Goal: Task Accomplishment & Management: Use online tool/utility

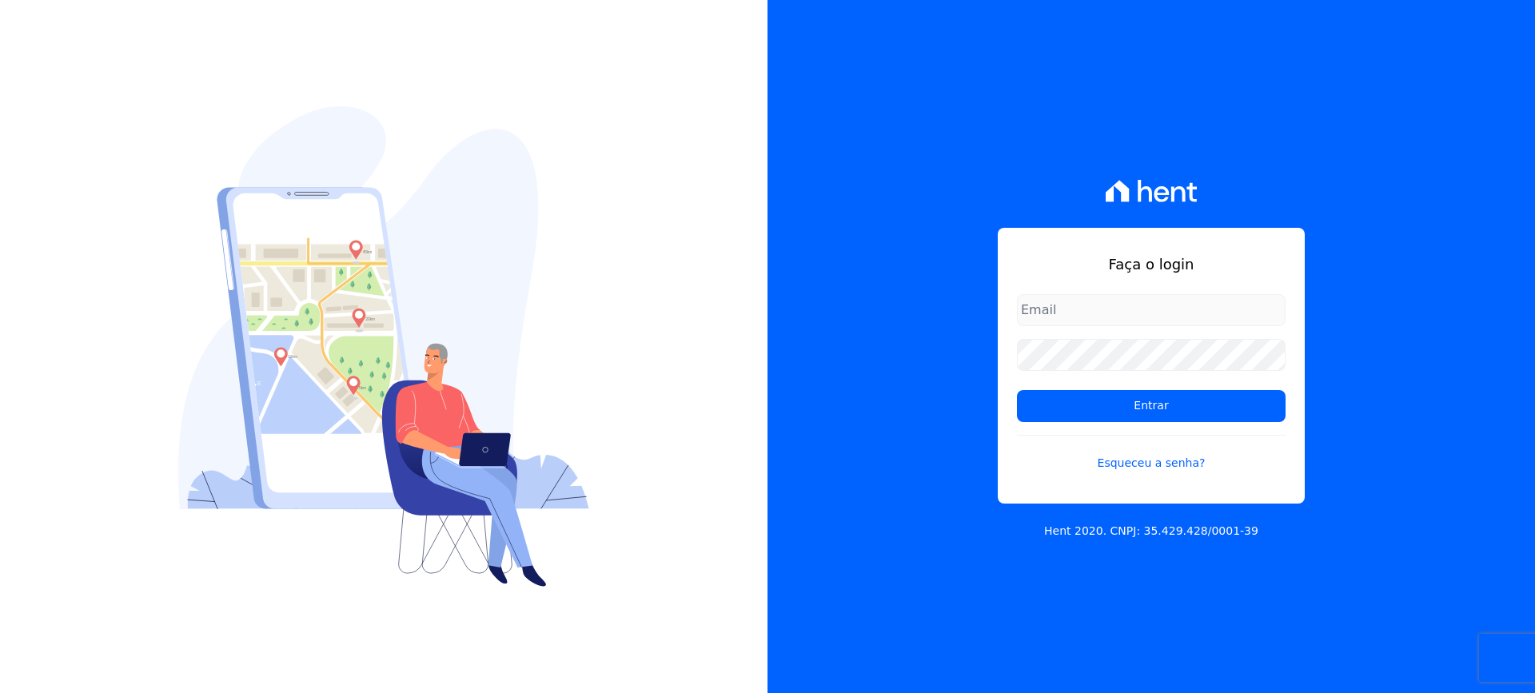
click at [1137, 317] on input "email" at bounding box center [1151, 310] width 269 height 32
click at [1191, 305] on input "financeiro@vlbarros.com.br" at bounding box center [1151, 310] width 269 height 32
type input "financeiro@vlbarros.com.br"
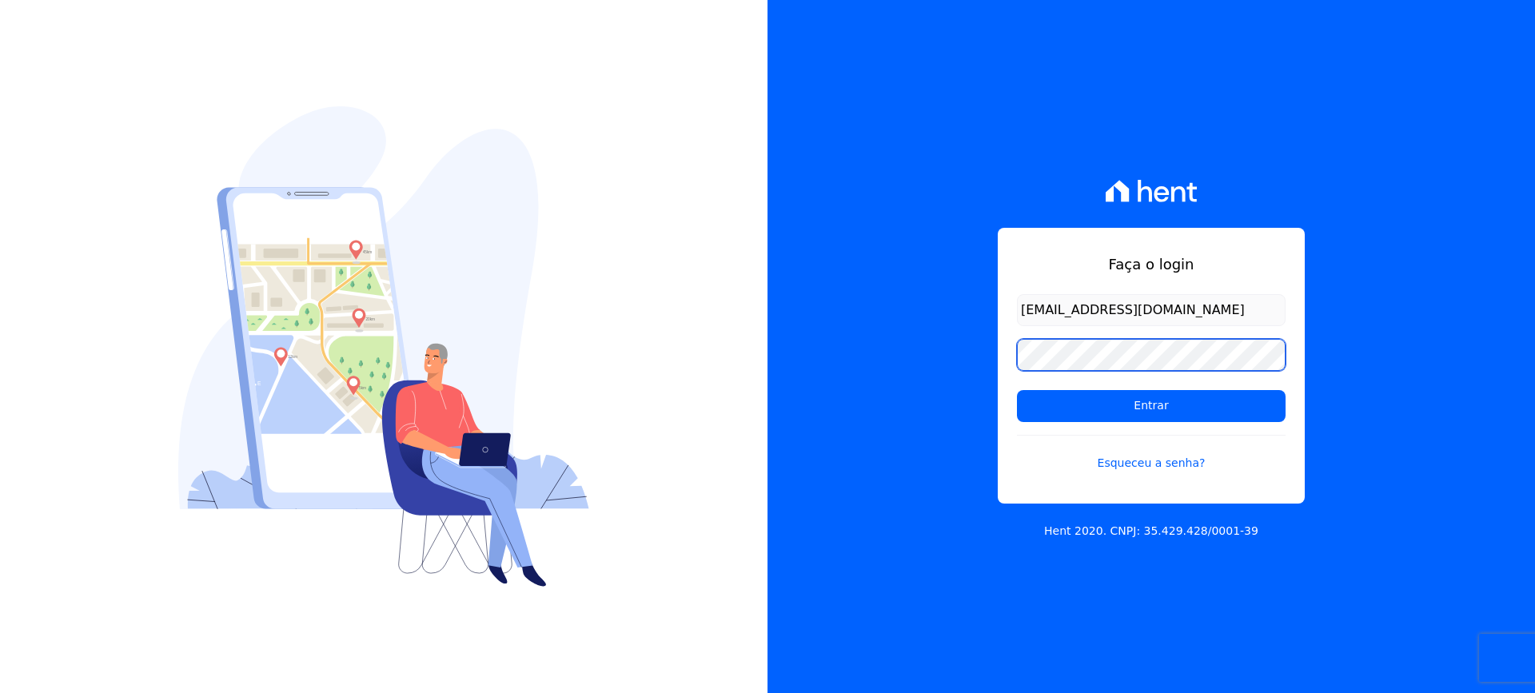
click at [1017, 390] on input "Entrar" at bounding box center [1151, 406] width 269 height 32
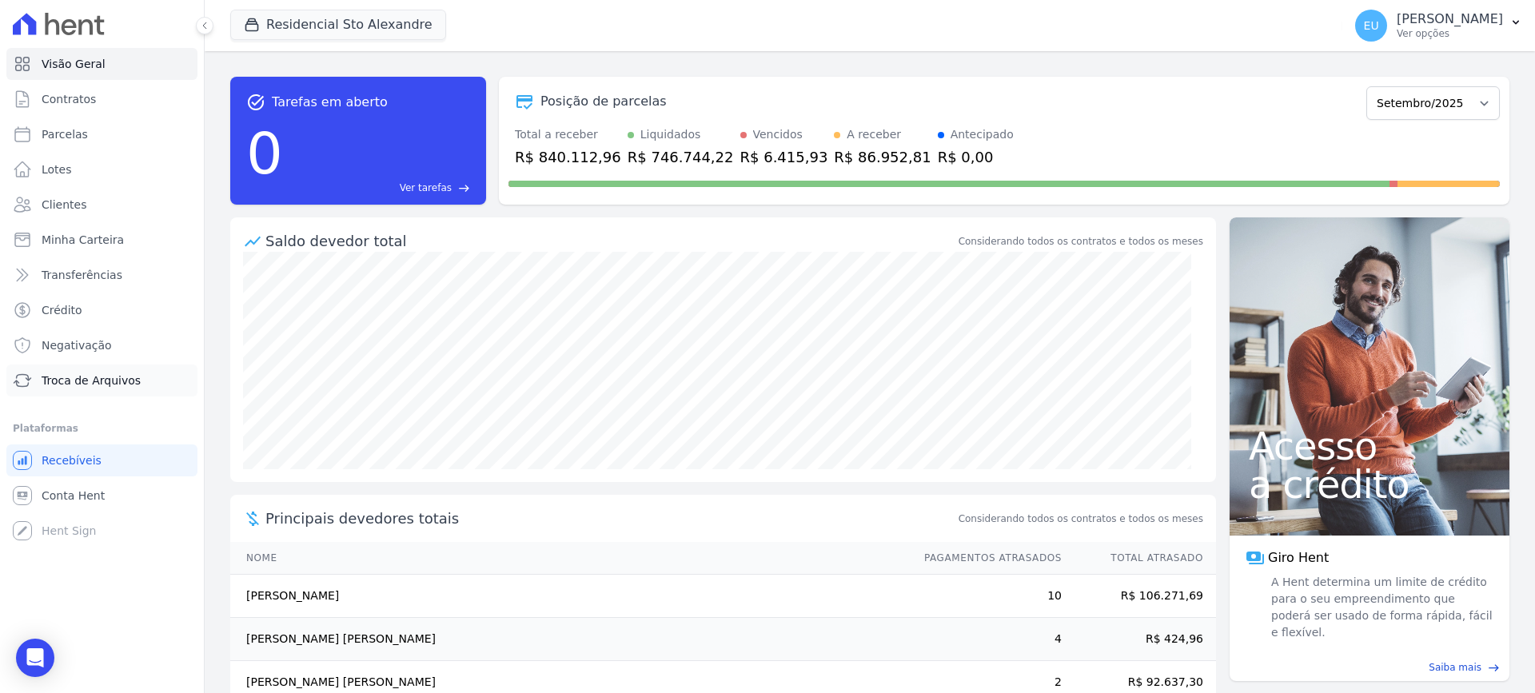
click at [77, 376] on span "Troca de Arquivos" at bounding box center [91, 381] width 99 height 16
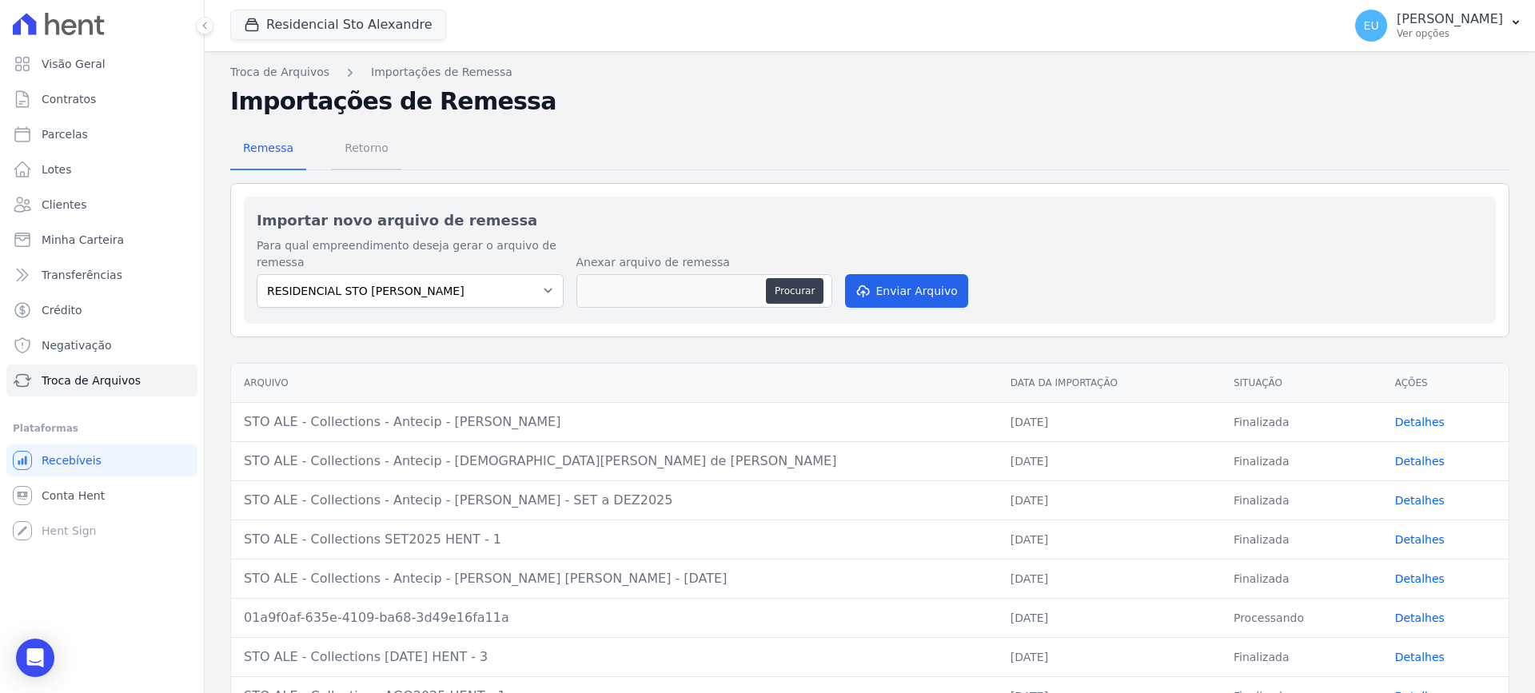
click at [356, 143] on span "Retorno" at bounding box center [366, 148] width 63 height 32
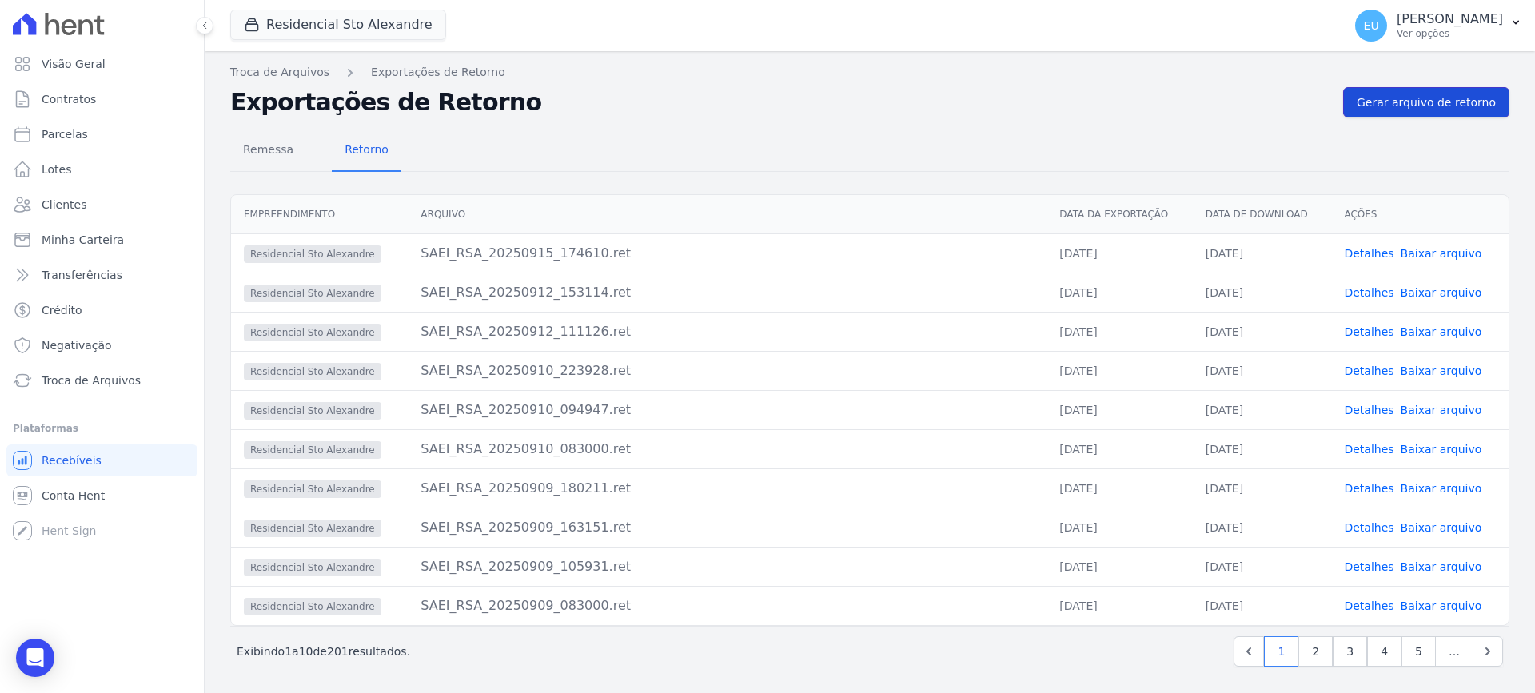
click at [1404, 101] on span "Gerar arquivo de retorno" at bounding box center [1426, 102] width 139 height 16
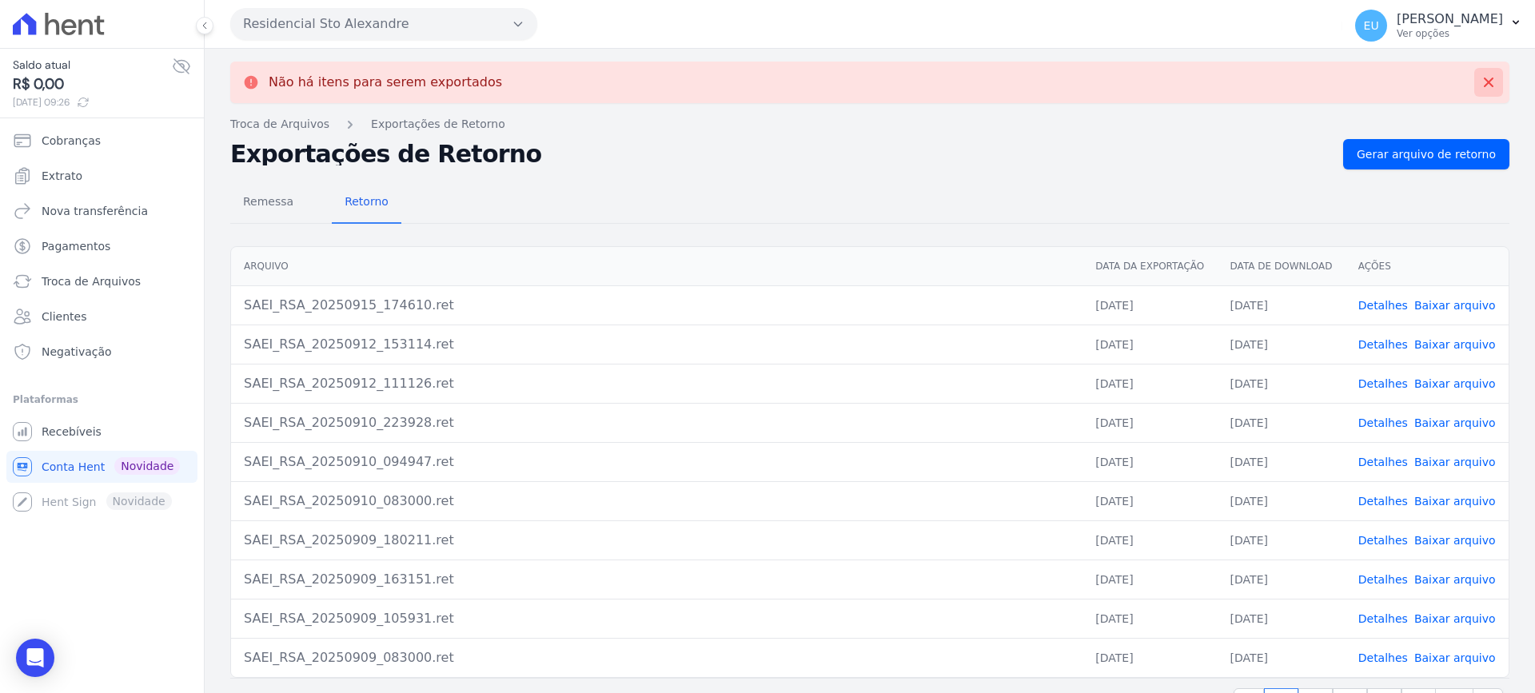
click at [1480, 77] on icon at bounding box center [1488, 82] width 16 height 16
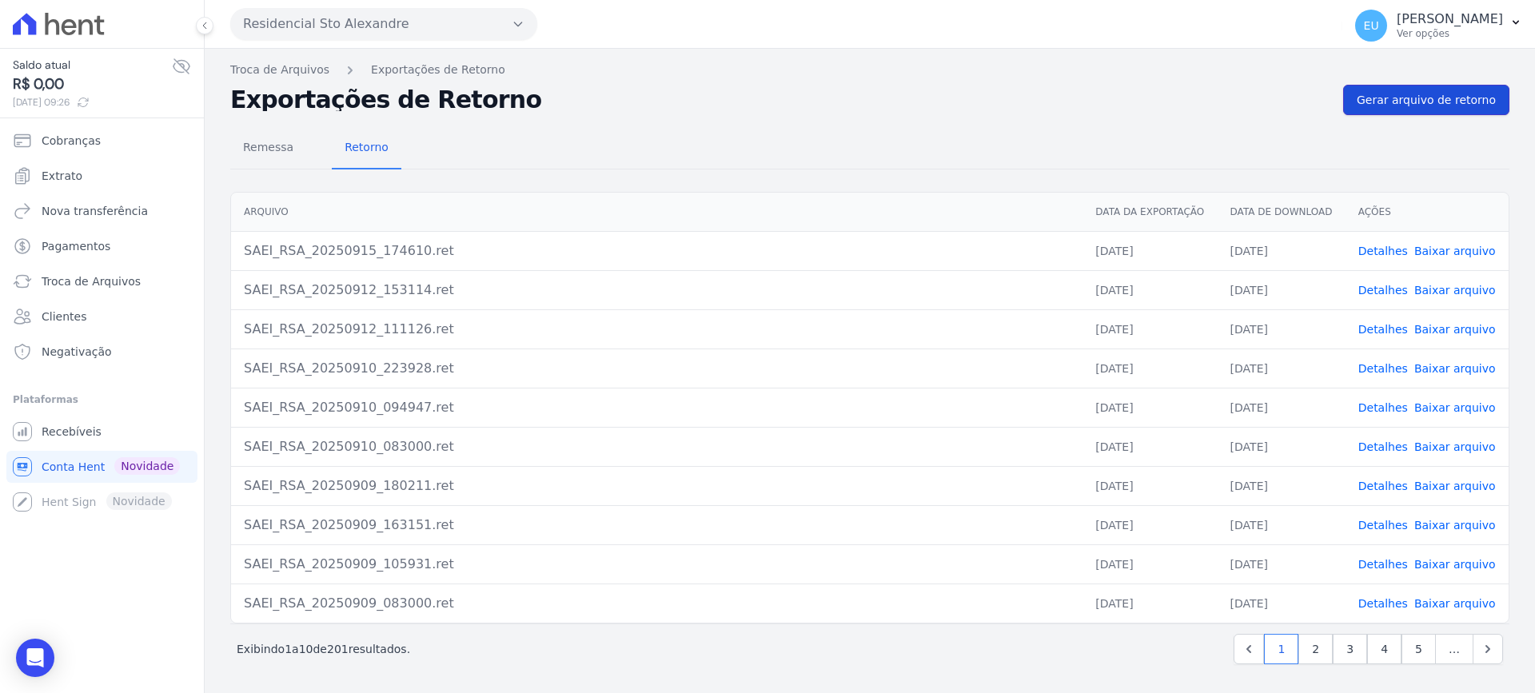
click at [1422, 97] on span "Gerar arquivo de retorno" at bounding box center [1426, 100] width 139 height 16
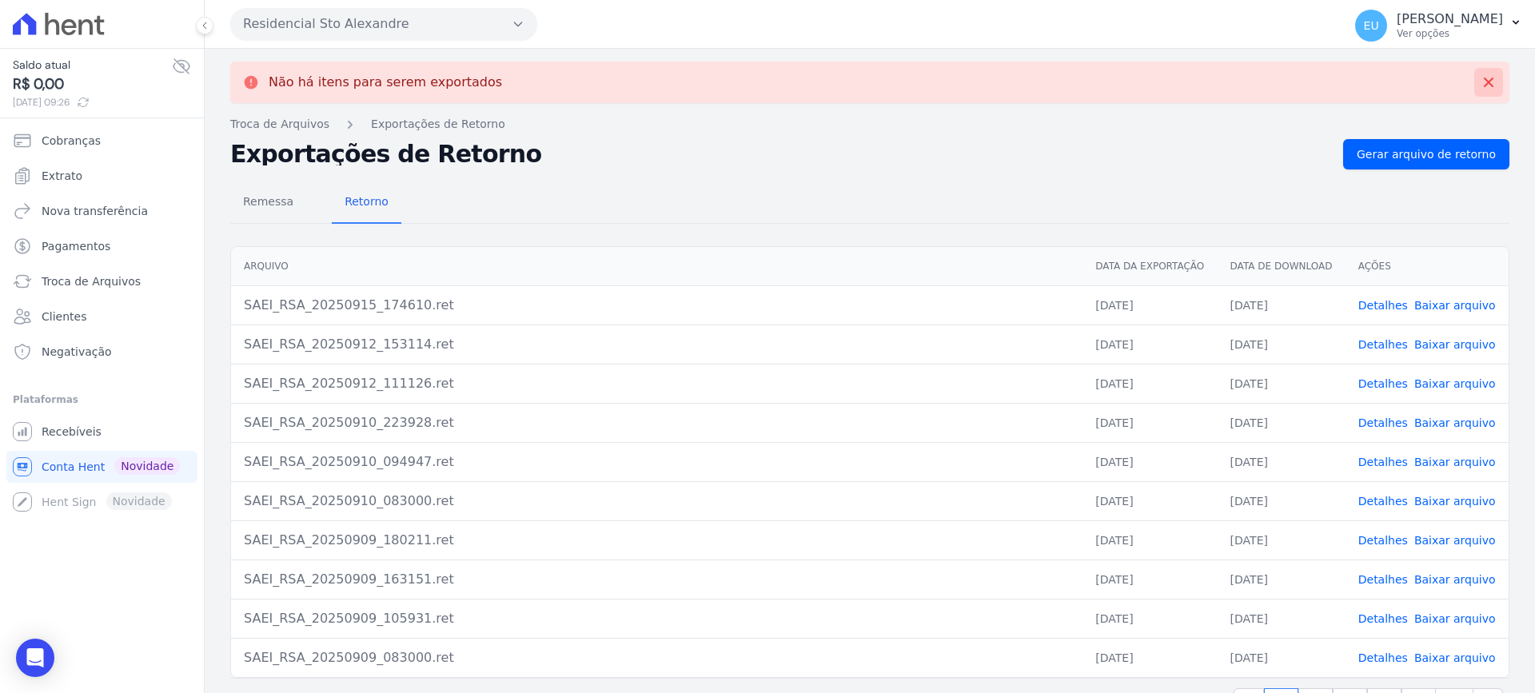
click at [1480, 76] on icon at bounding box center [1488, 82] width 16 height 16
